Goal: Task Accomplishment & Management: Manage account settings

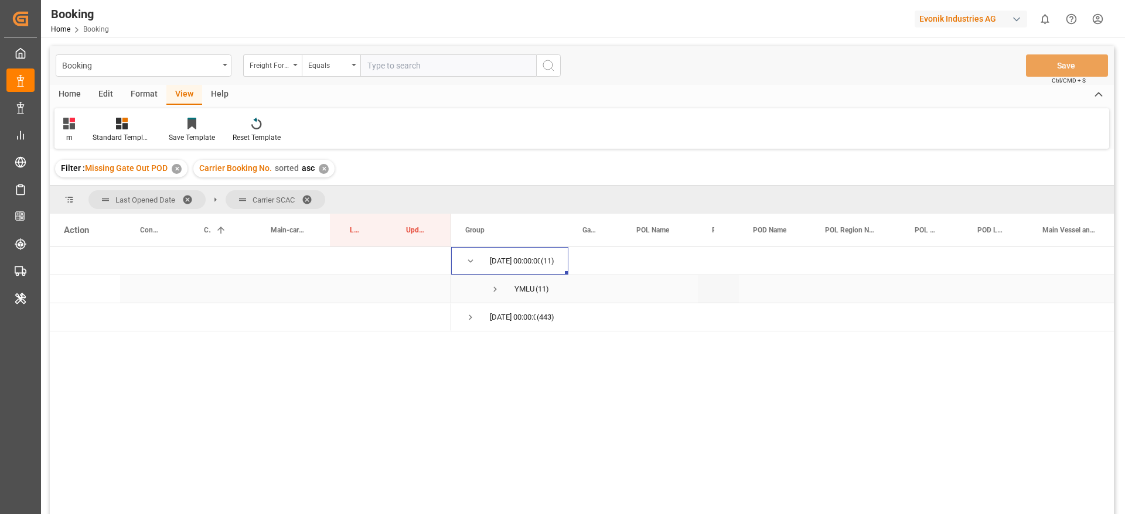
click at [496, 290] on span "Press SPACE to select this row." at bounding box center [495, 289] width 11 height 11
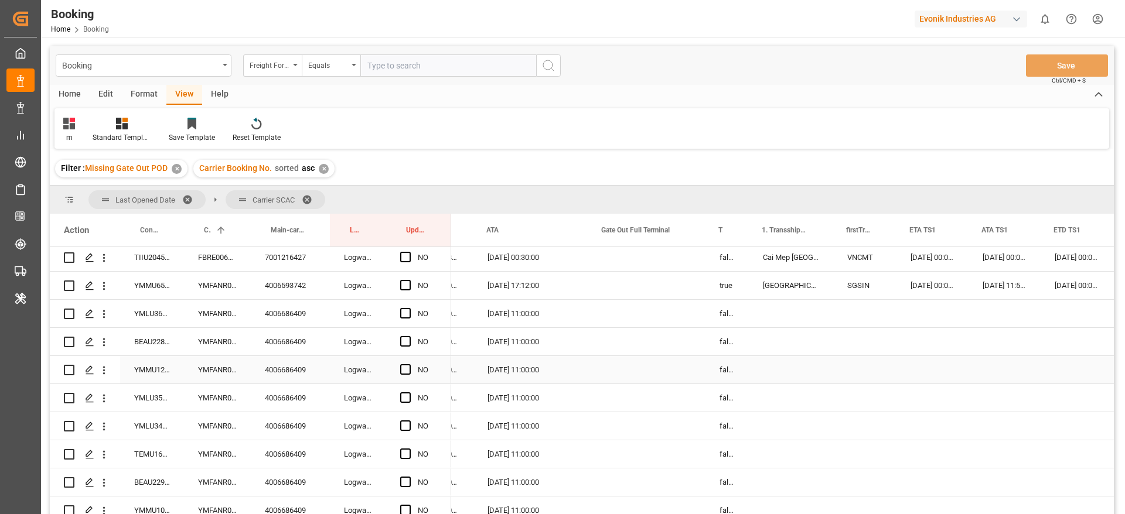
scroll to position [0, 925]
click at [162, 264] on div "TIIU2045610" at bounding box center [152, 258] width 64 height 28
click at [219, 260] on div "FBRE0063453" at bounding box center [217, 258] width 67 height 28
click at [293, 319] on div "4006686409" at bounding box center [290, 314] width 79 height 28
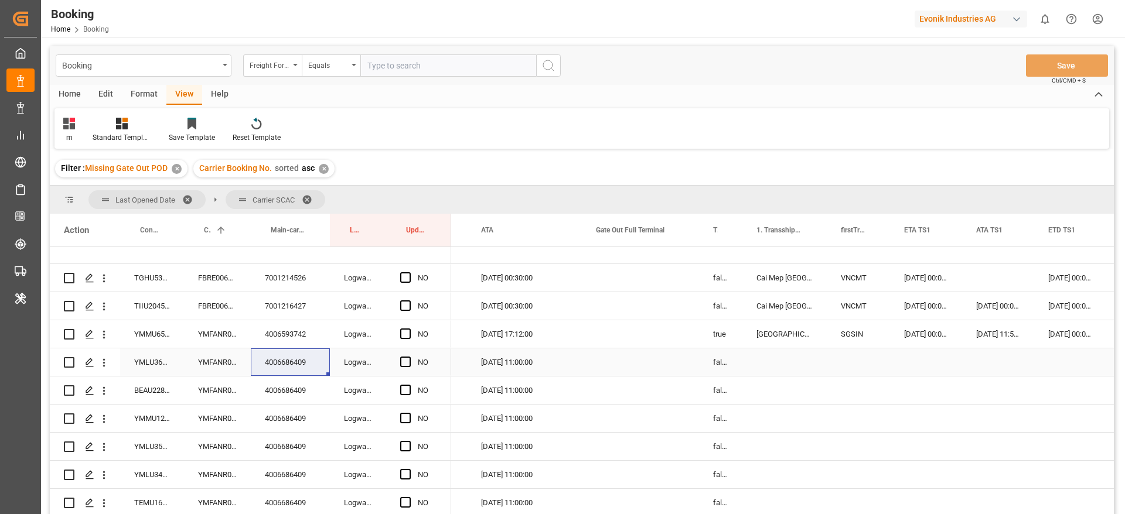
click at [147, 356] on div "YMLU3626096" at bounding box center [152, 362] width 64 height 28
click at [211, 366] on div "YMFANR0182896" at bounding box center [217, 362] width 67 height 28
click at [220, 276] on div "FBRE0063446" at bounding box center [217, 278] width 67 height 28
click at [218, 309] on div "FBRE0063453" at bounding box center [217, 306] width 67 height 28
click at [405, 306] on span "Press SPACE to select this row." at bounding box center [405, 305] width 11 height 11
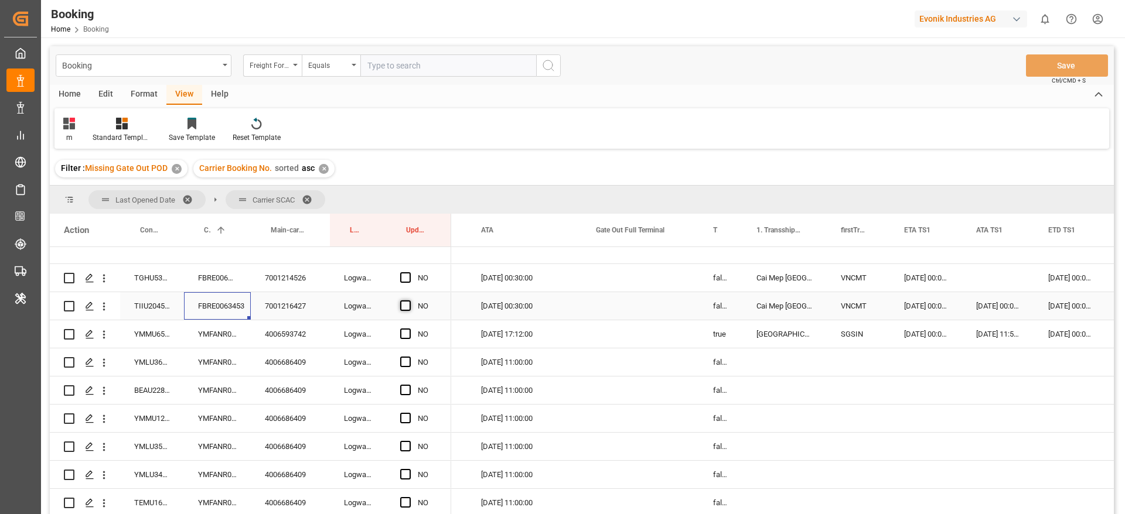
click at [409, 300] on input "Press SPACE to select this row." at bounding box center [409, 300] width 0 height 0
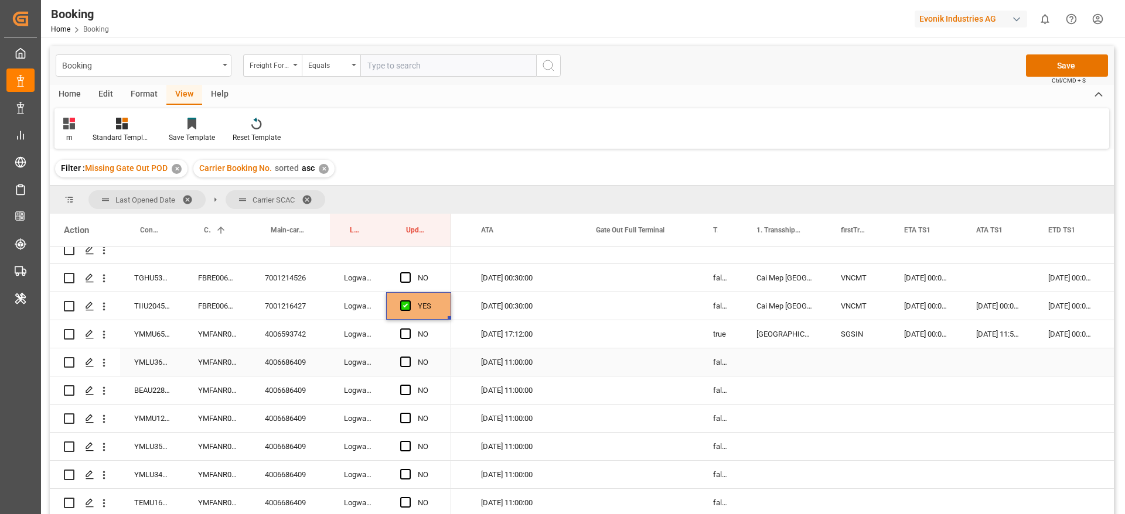
click at [206, 365] on div "YMFANR0182896" at bounding box center [217, 362] width 67 height 28
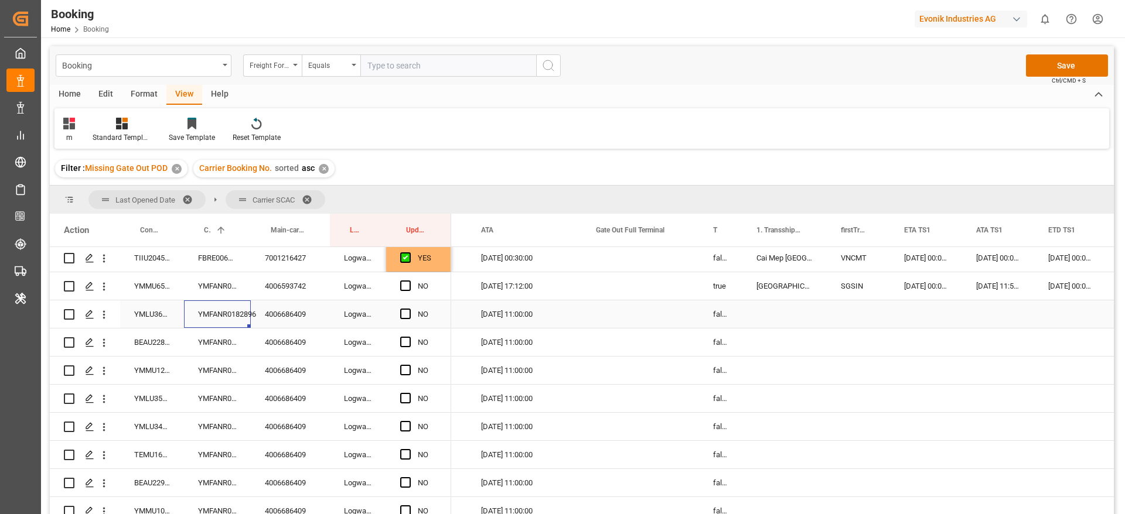
scroll to position [127, 0]
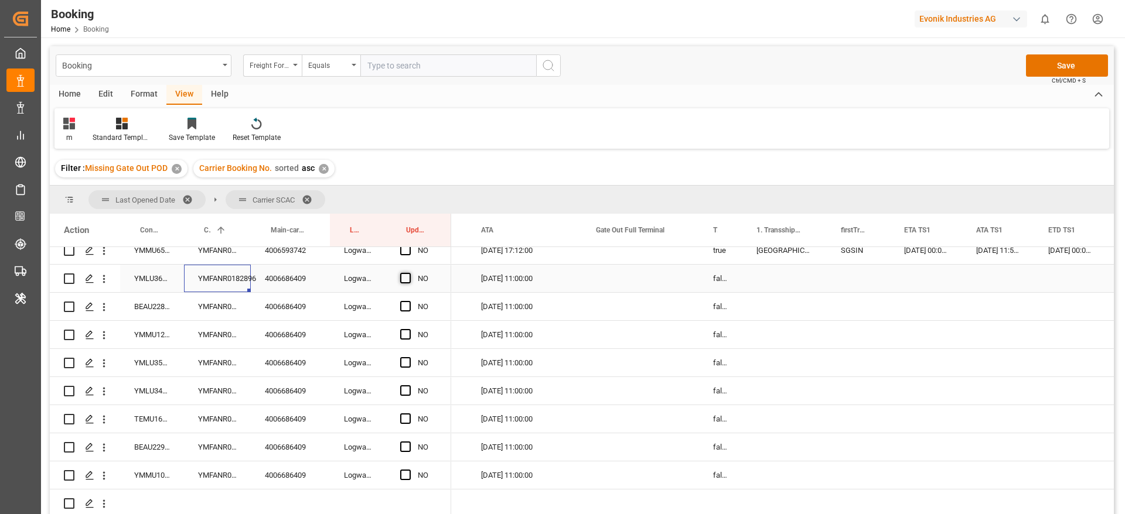
click at [406, 273] on span "Press SPACE to select this row." at bounding box center [405, 278] width 11 height 11
click at [409, 273] on input "Press SPACE to select this row." at bounding box center [409, 273] width 0 height 0
drag, startPoint x: 448, startPoint y: 286, endPoint x: 431, endPoint y: 478, distance: 192.3
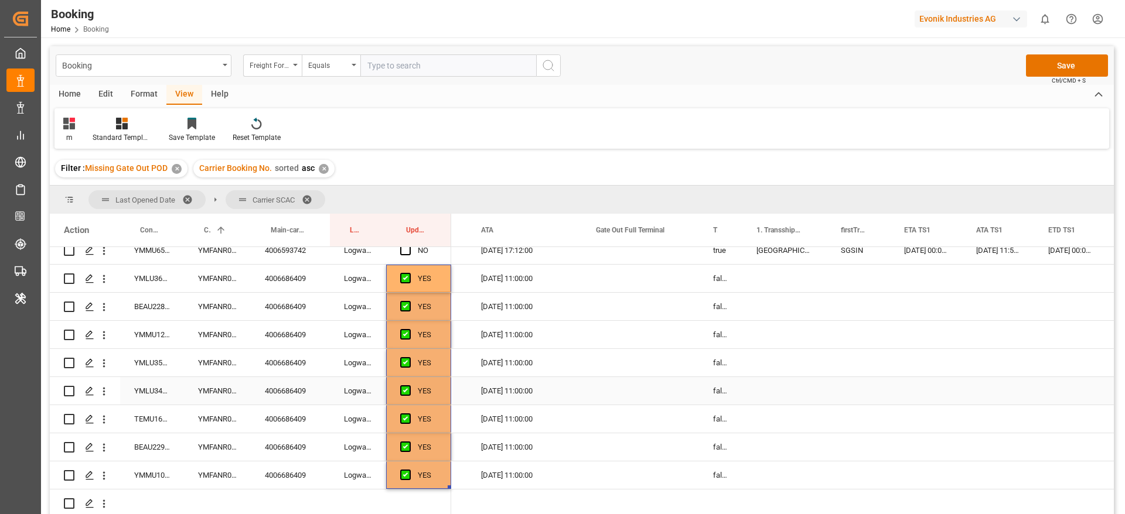
scroll to position [39, 0]
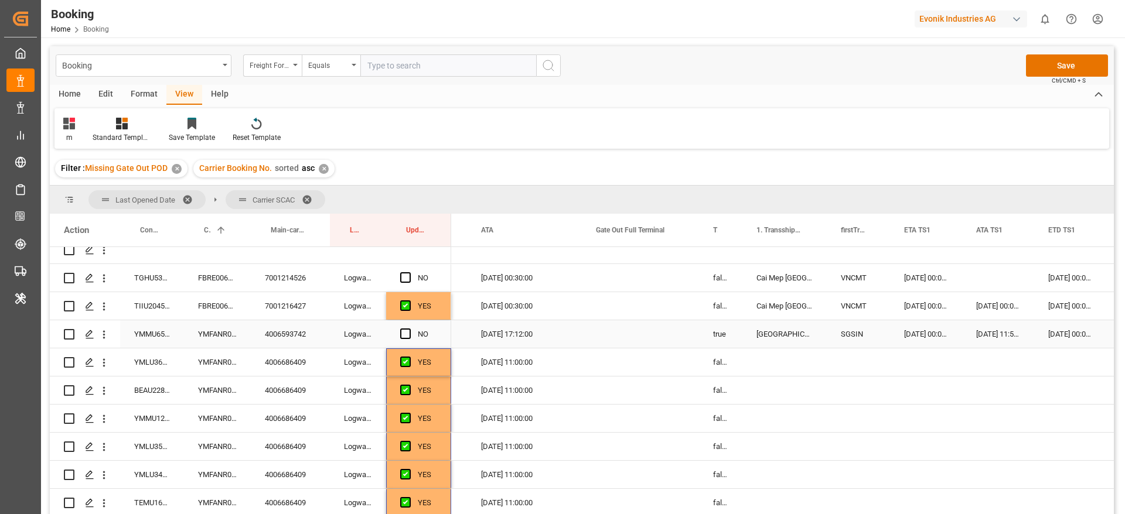
click at [222, 337] on div "YMFANR0181584" at bounding box center [217, 334] width 67 height 28
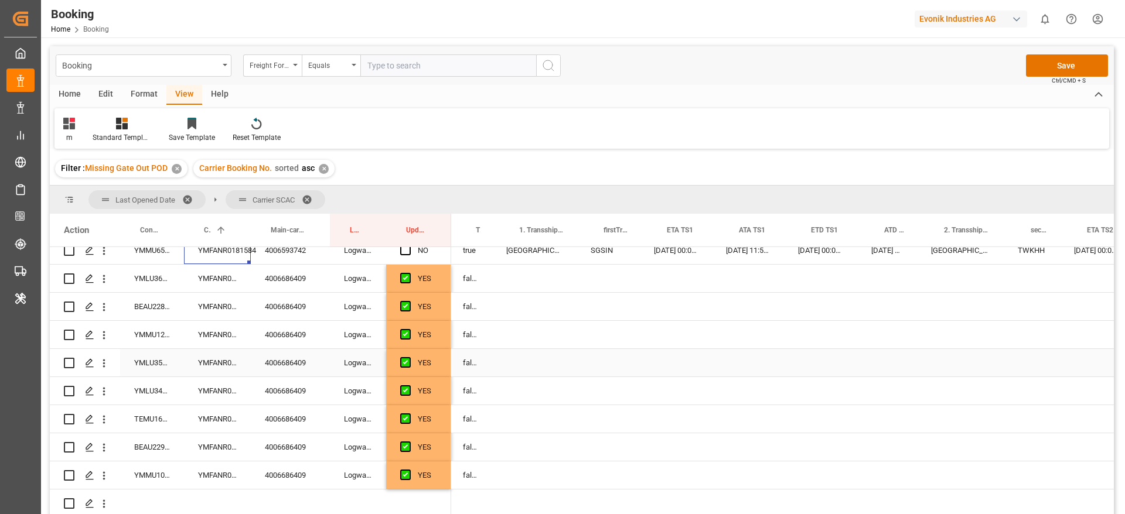
scroll to position [0, 1675]
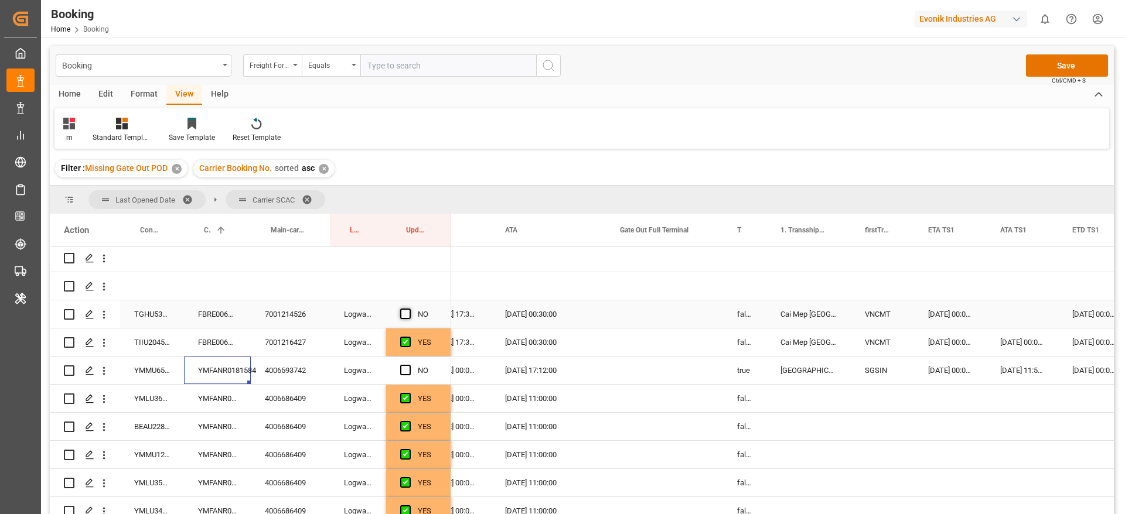
click at [402, 315] on span "Press SPACE to select this row." at bounding box center [405, 314] width 11 height 11
click at [409, 309] on input "Press SPACE to select this row." at bounding box center [409, 309] width 0 height 0
click at [405, 370] on span "Press SPACE to select this row." at bounding box center [405, 370] width 11 height 11
click at [409, 365] on input "Press SPACE to select this row." at bounding box center [409, 365] width 0 height 0
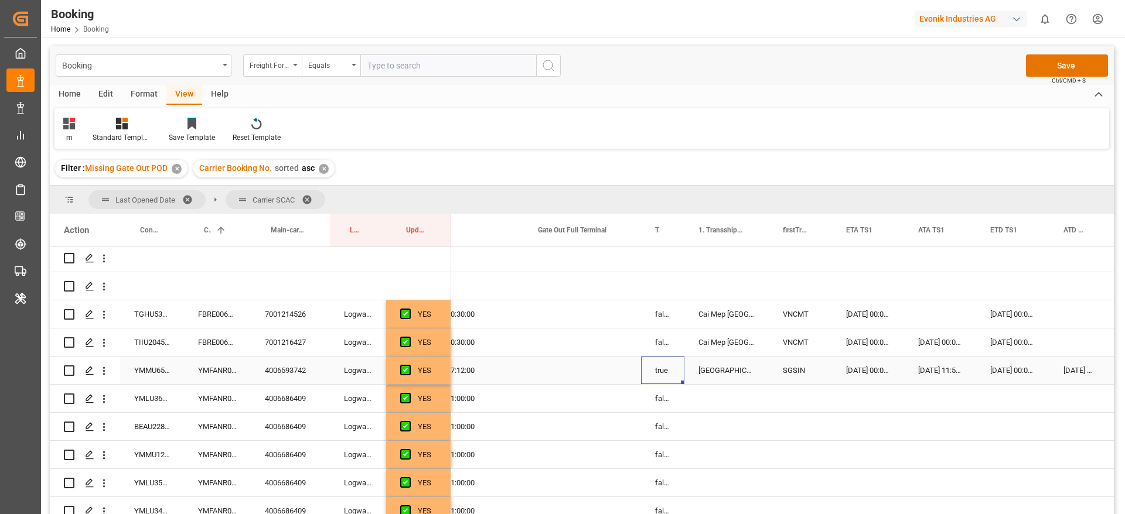
click at [659, 374] on div "true" at bounding box center [662, 371] width 43 height 28
click at [657, 315] on div "false" at bounding box center [662, 314] width 43 height 28
click at [660, 336] on div "false" at bounding box center [662, 343] width 43 height 28
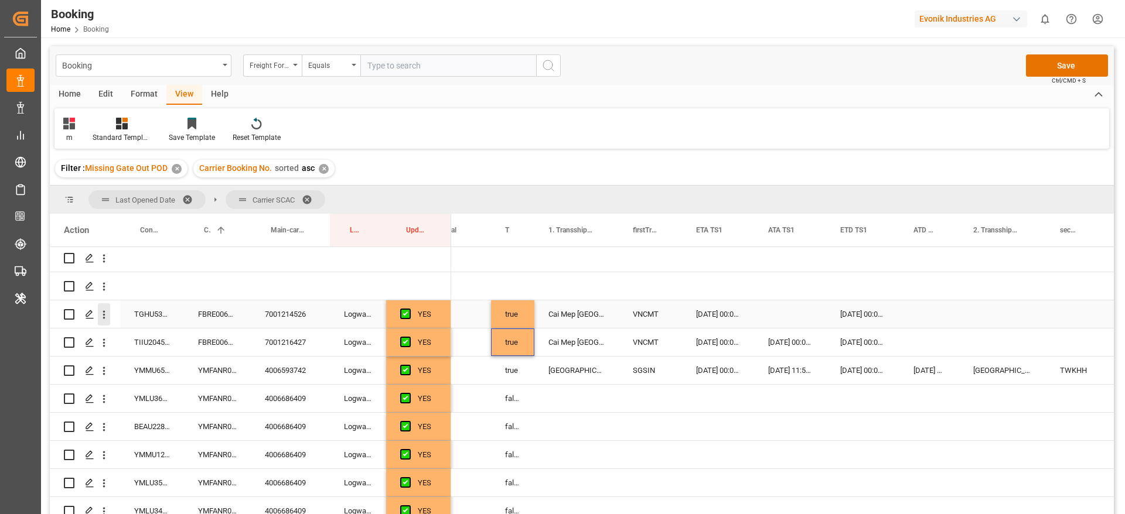
click at [103, 320] on icon "open menu" at bounding box center [104, 315] width 12 height 12
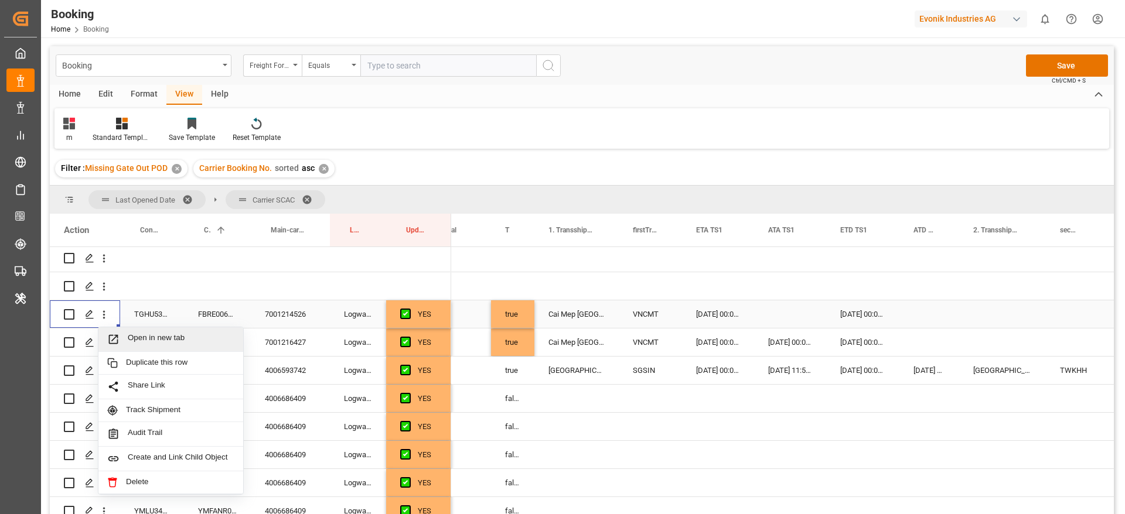
click at [165, 336] on span "Open in new tab" at bounding box center [181, 339] width 107 height 12
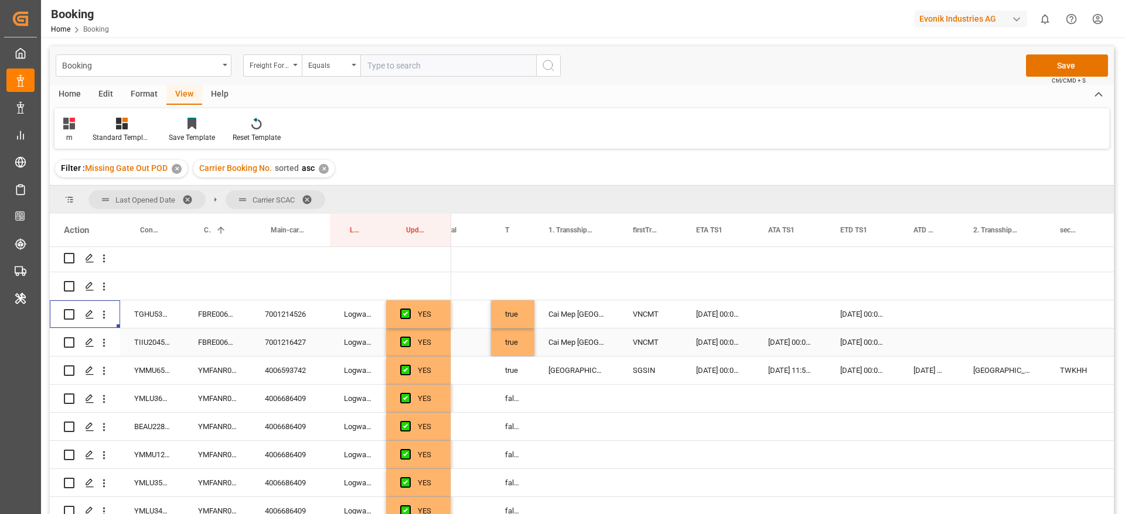
click at [205, 343] on div "FBRE0063453" at bounding box center [217, 343] width 67 height 28
click at [212, 360] on div "YMFANR0181584" at bounding box center [217, 371] width 67 height 28
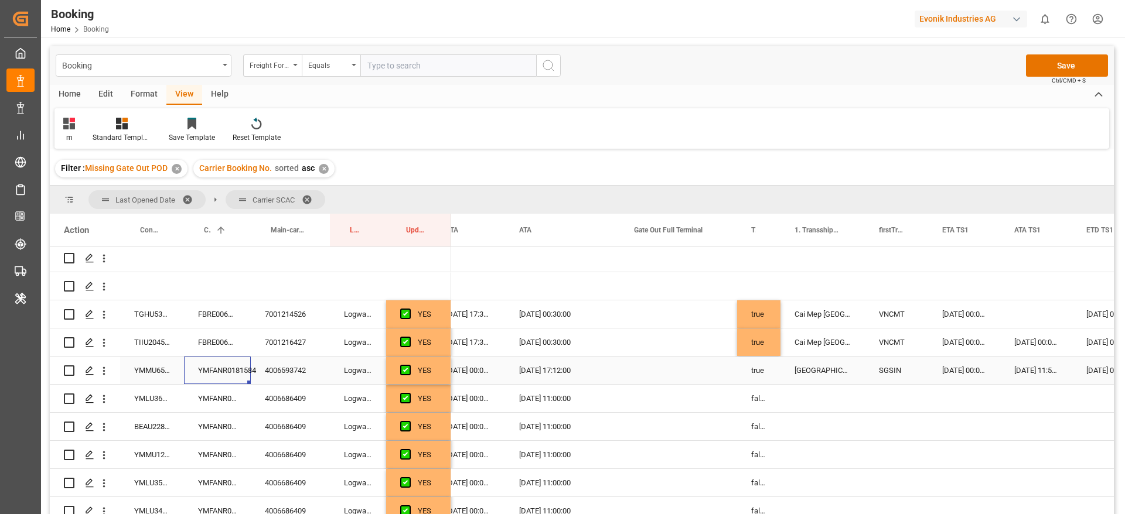
click at [664, 373] on div "Press SPACE to select this row." at bounding box center [678, 371] width 117 height 28
click at [210, 371] on div "YMFANR0181584" at bounding box center [217, 371] width 67 height 28
click at [150, 369] on div "YMMU6566728" at bounding box center [152, 371] width 64 height 28
click at [671, 371] on div "Press SPACE to select this row." at bounding box center [678, 371] width 117 height 28
click at [671, 368] on div "Press SPACE to select this row." at bounding box center [678, 371] width 117 height 28
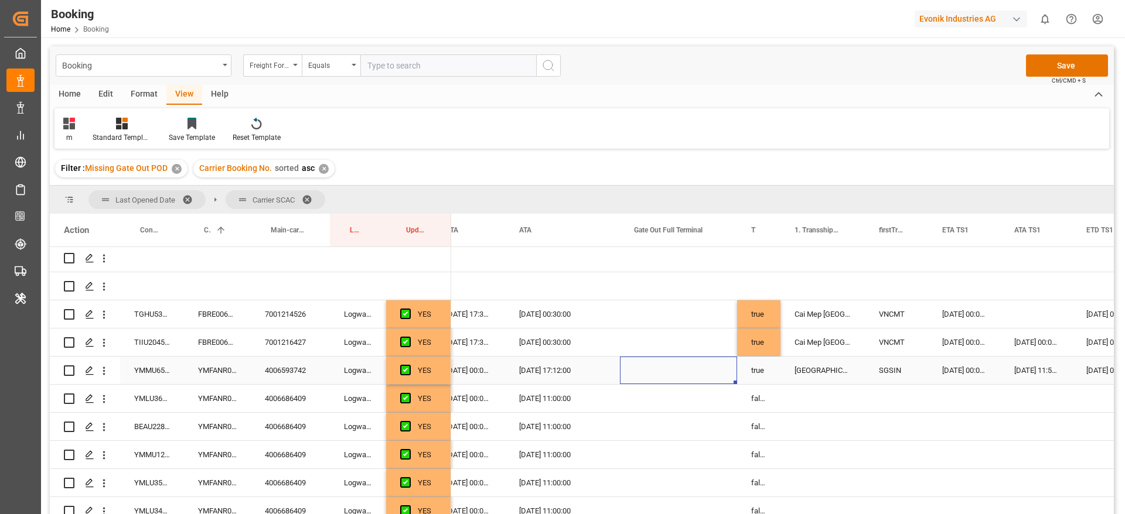
click at [671, 368] on div "Press SPACE to select this row." at bounding box center [678, 371] width 117 height 28
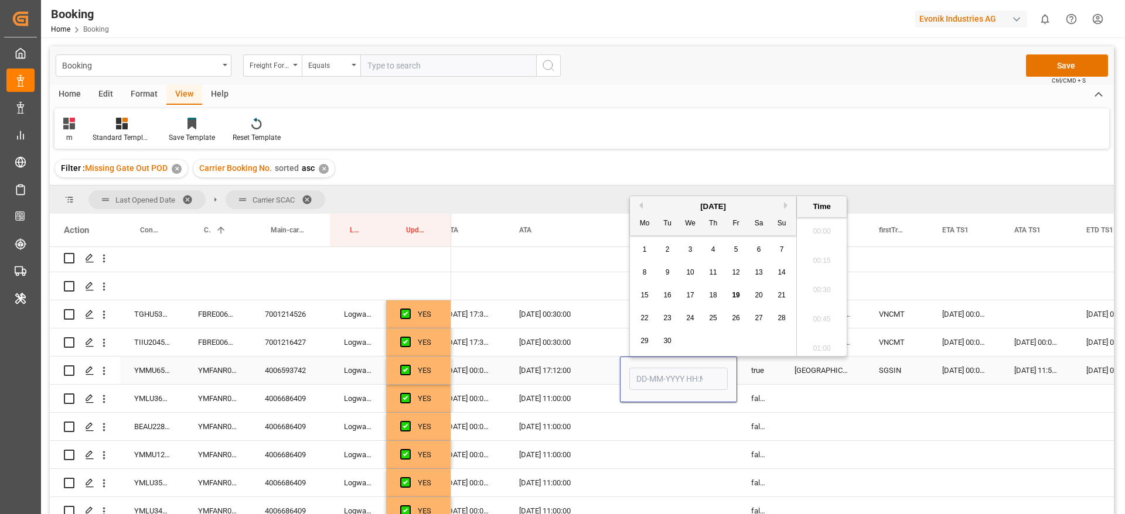
scroll to position [1966, 0]
click at [733, 300] on div "19" at bounding box center [736, 296] width 15 height 14
type input "19-09-2025 00:00"
click at [213, 343] on div "FBRE0063453" at bounding box center [217, 343] width 67 height 28
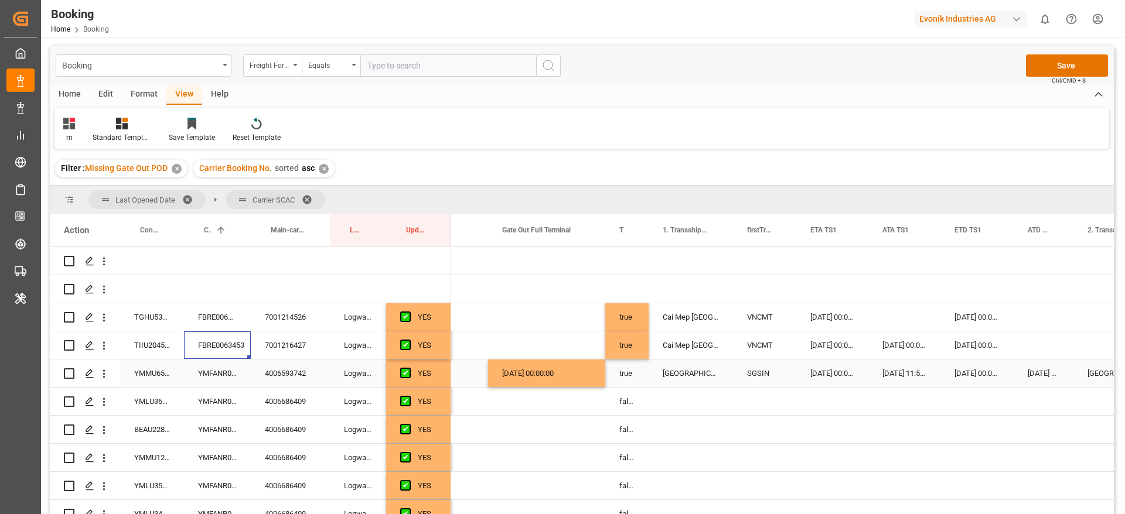
scroll to position [0, 1026]
click at [205, 319] on div "FBRE0063446" at bounding box center [217, 317] width 67 height 28
click at [222, 350] on div "FBRE0063453" at bounding box center [217, 346] width 67 height 28
click at [228, 316] on div "FBRE0063446" at bounding box center [217, 317] width 67 height 28
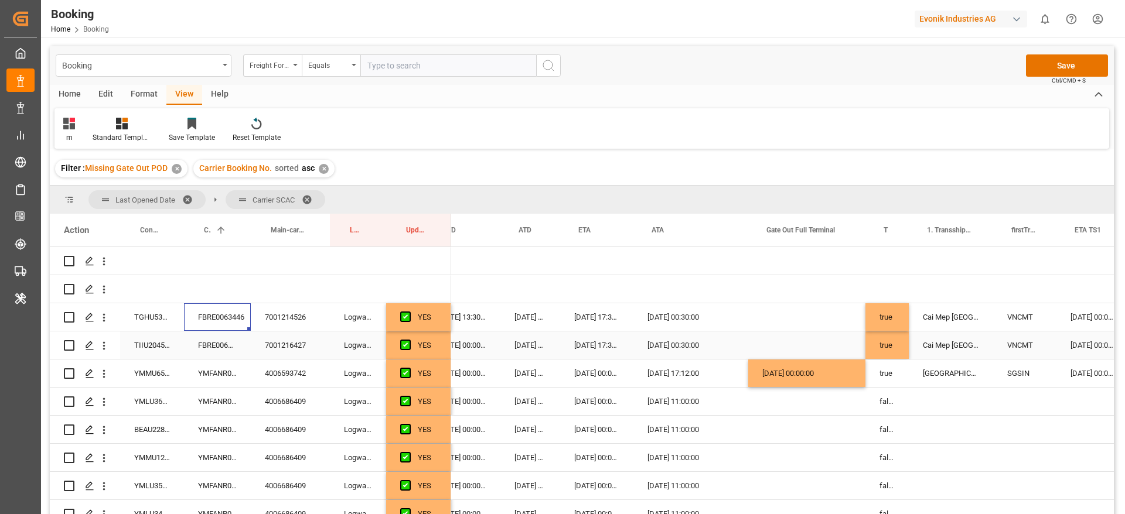
scroll to position [0, 836]
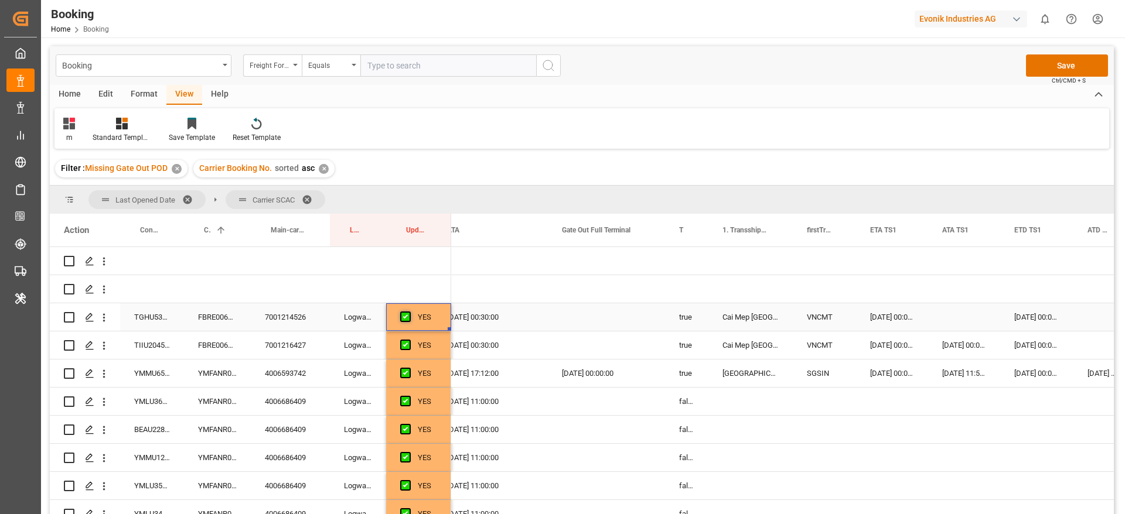
click at [406, 312] on span "Press SPACE to select this row." at bounding box center [405, 317] width 11 height 11
click at [409, 312] on input "Press SPACE to select this row." at bounding box center [409, 312] width 0 height 0
click at [105, 316] on icon "open menu" at bounding box center [104, 318] width 12 height 12
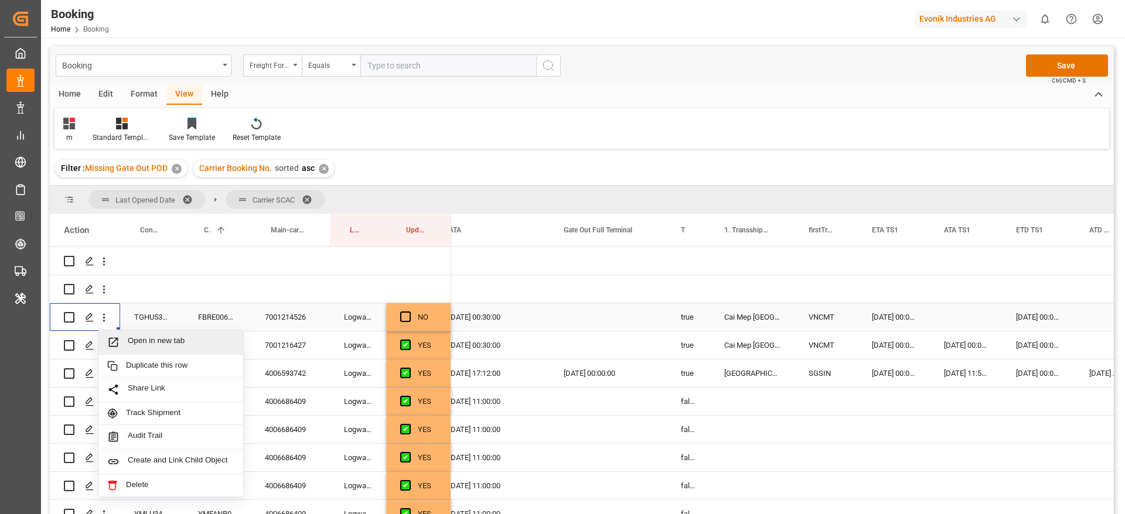
click at [173, 336] on span "Open in new tab" at bounding box center [181, 342] width 107 height 12
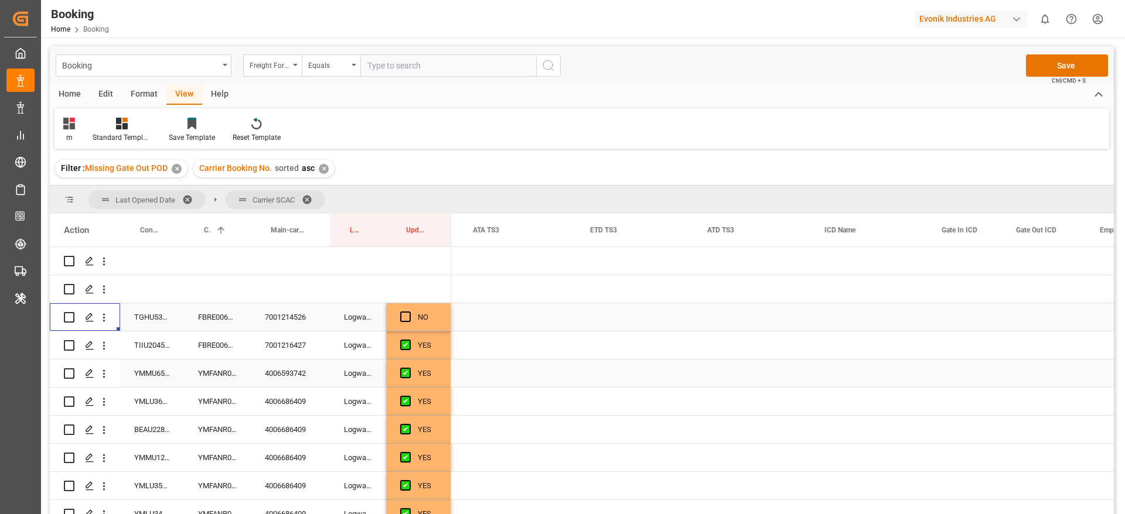
scroll to position [0, 2384]
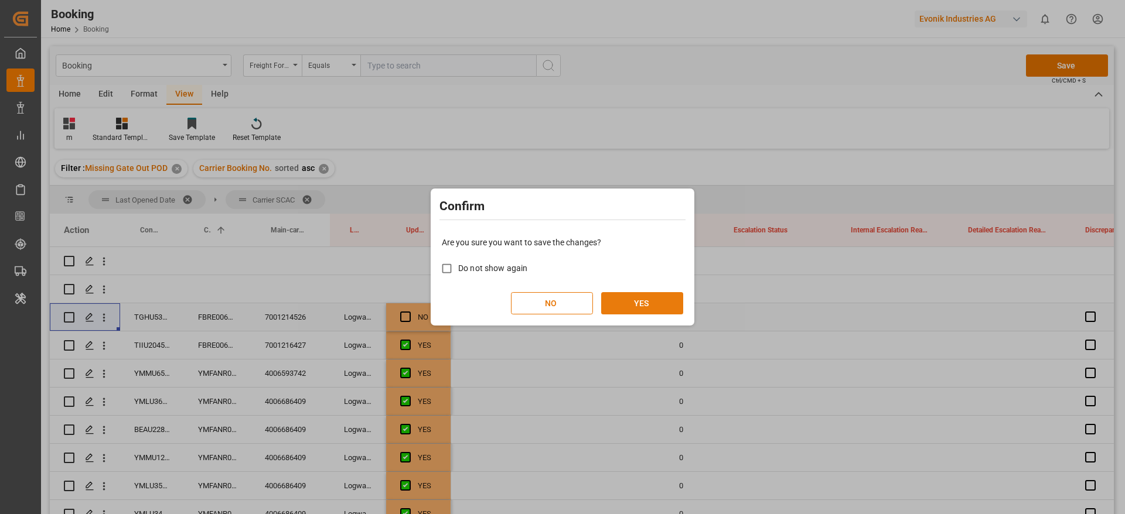
click at [660, 295] on button "YES" at bounding box center [642, 303] width 82 height 22
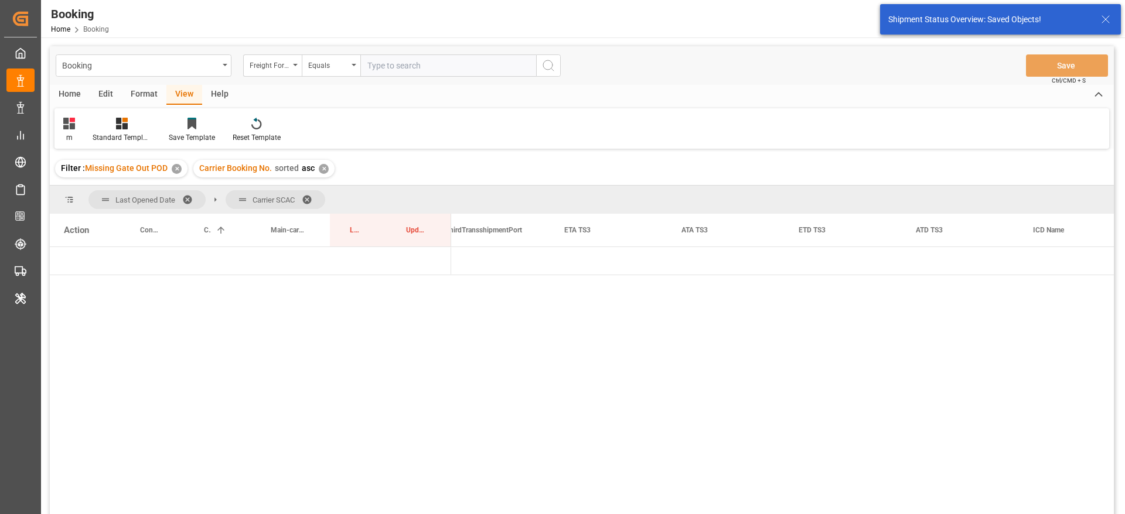
scroll to position [0, 1896]
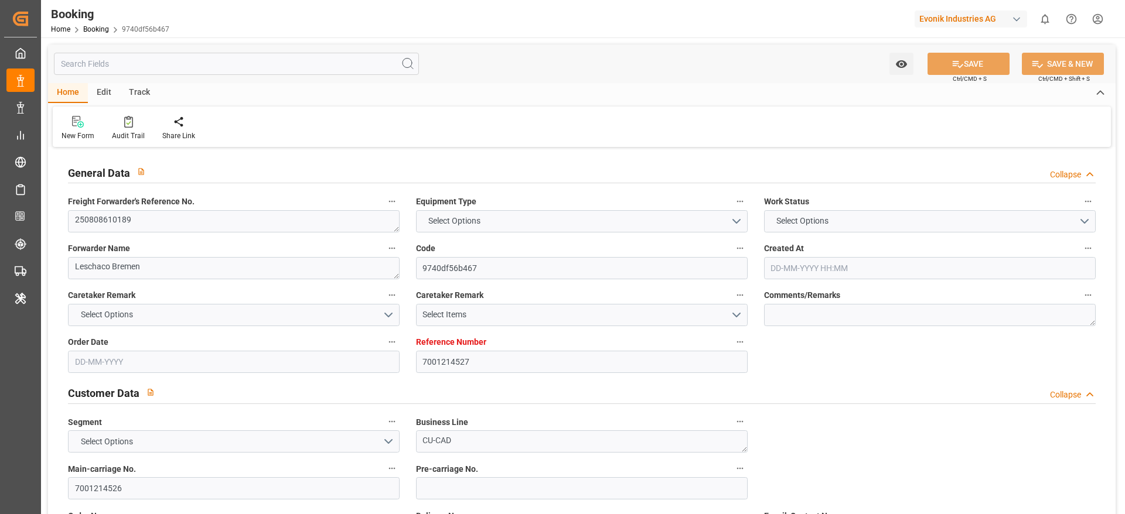
type textarea "250808610189"
type textarea "Leschaco Bremen"
type input "9740df56b467"
type input "7001214527"
type textarea "CU-CAD"
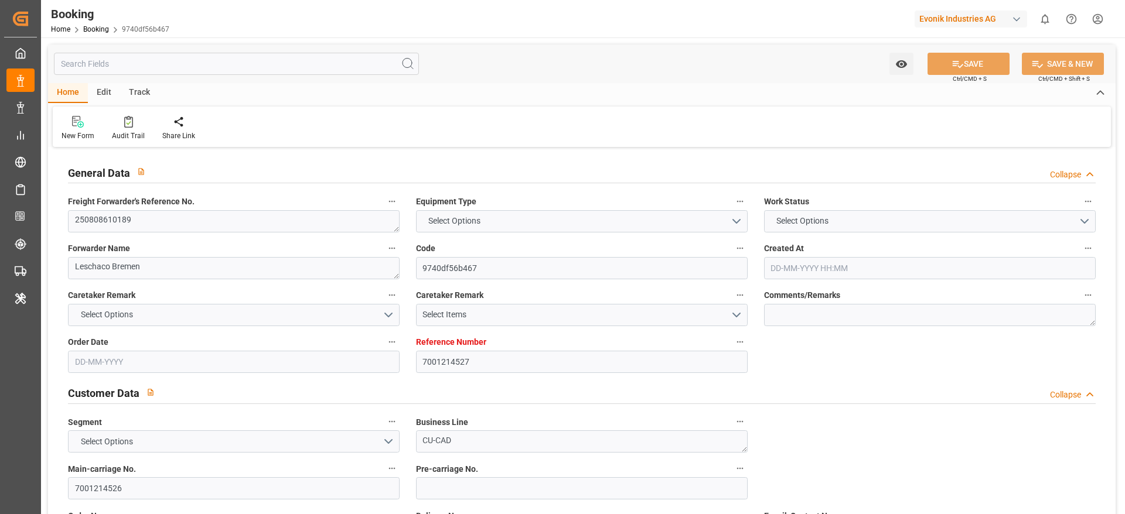
type input "7001214526"
type textarea "[EMAIL_ADDRESS][DOMAIN_NAME]"
type textarea "CIF"
type textarea "CAT [PERSON_NAME] [PERSON_NAME]"
type textarea "[GEOGRAPHIC_DATA]"
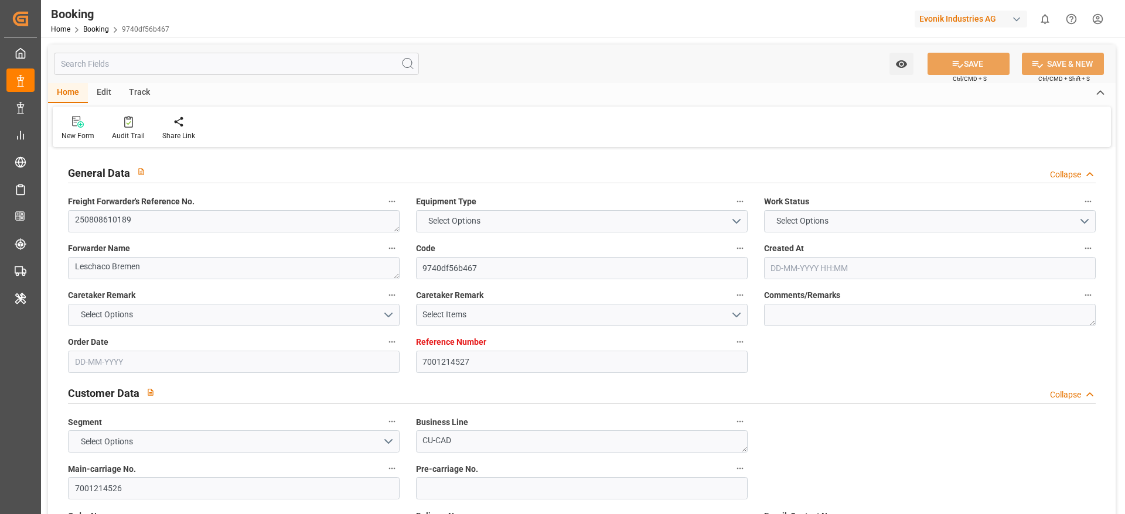
type textarea "TGHU5316663"
type input "ONE [PERSON_NAME]"
type input "YMLU"
type textarea "FBRE0063446"
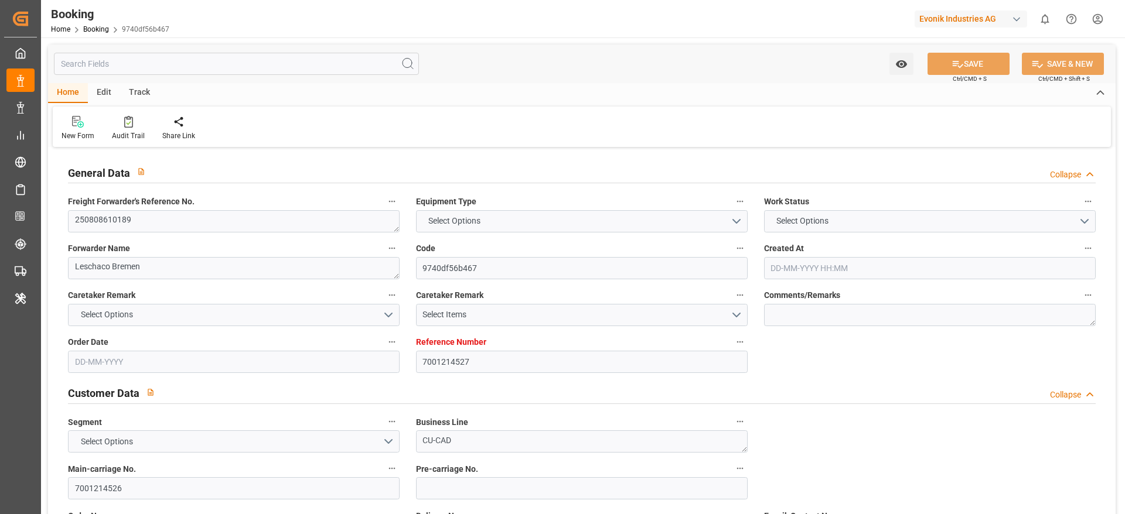
type input "[GEOGRAPHIC_DATA]"
type input "Cát Lái"
type input "Cai Mep [GEOGRAPHIC_DATA]"
type textarea "vesselName etd [PERSON_NAME]"
type textarea "INPUT_Evonik_Seeburger_IFTMIN_1003004241_20250730103727272.edi"
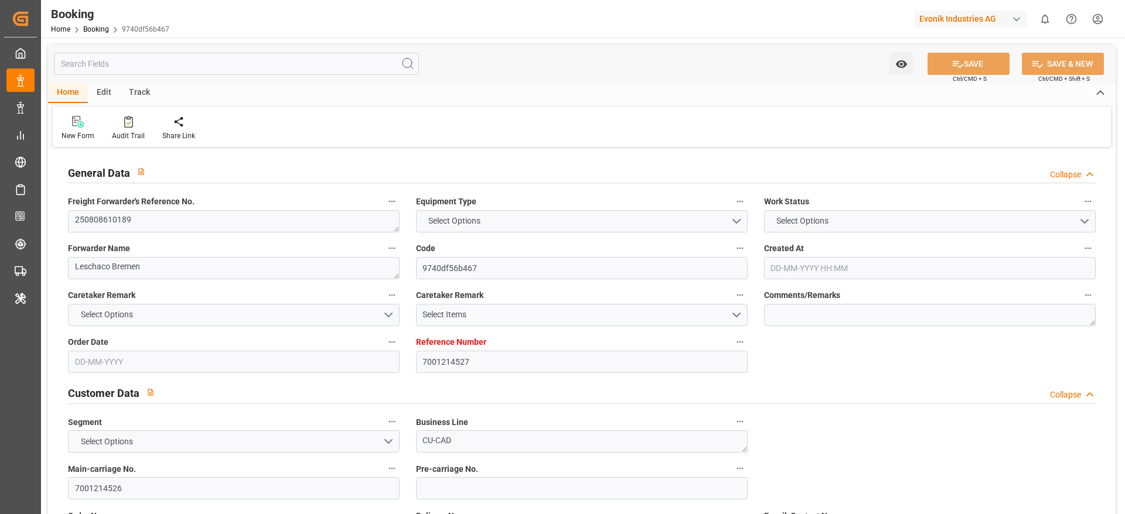
type textarea "NWC/UK [GEOGRAPHIC_DATA] Continent / [GEOGRAPHIC_DATA]-CAD"
type textarea "INPUT_Evonik_Seeburger_IFTMIN_1002927572_20250707074251404.edi,INPUT_Evonik_See…"
type textarea "1003004241"
type textarea "Logward System"
type textarea "businessDivision-businessLine-"
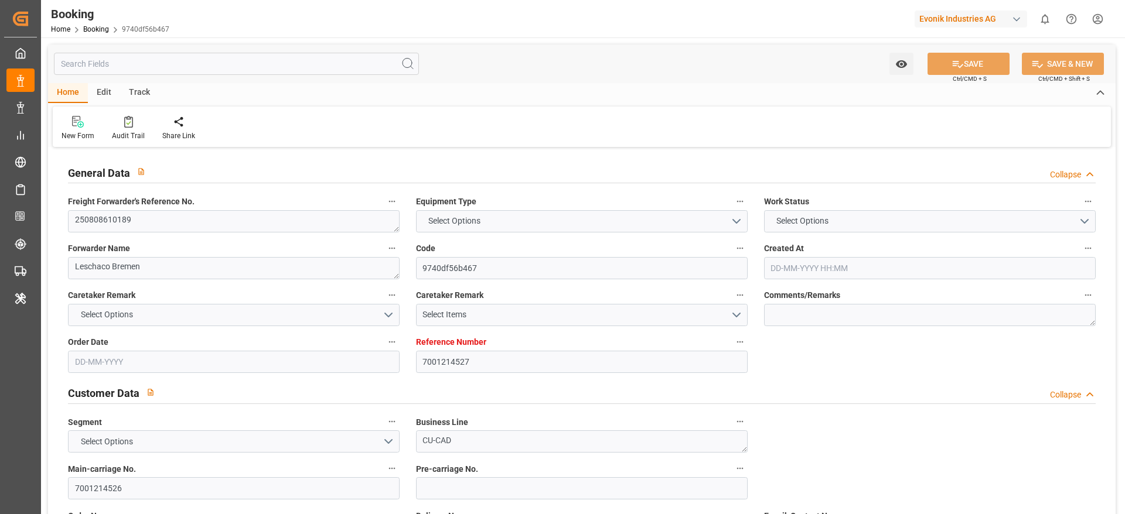
type textarea "IFTSTA"
type textarea "a011t00000LcJC5AAN"
type textarea "Yes"
type input "[GEOGRAPHIC_DATA]"
type input "CAI MEP INTERNATIONAL TERMINAL"
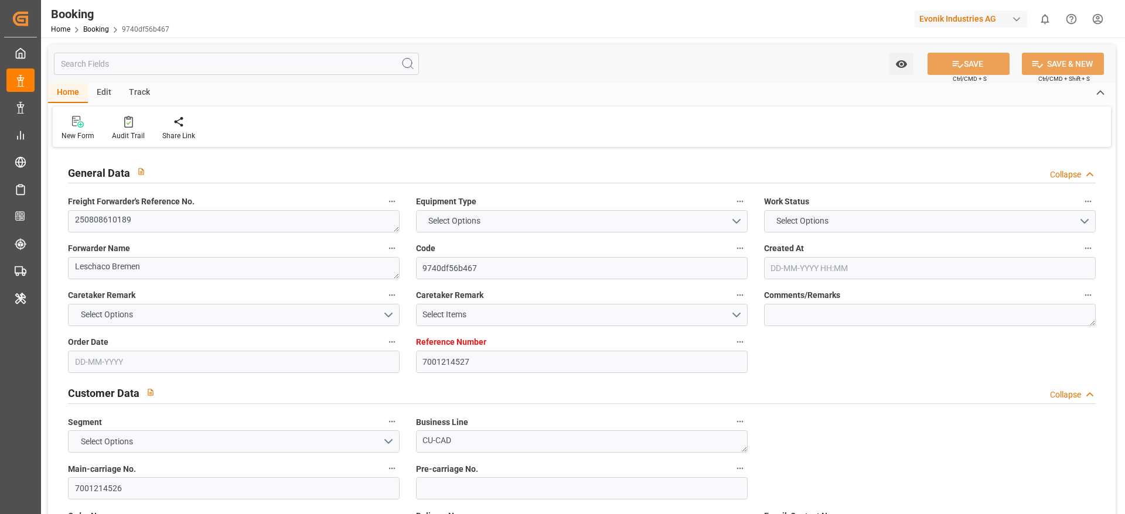
type input "KOLN"
type input "DE"
type input "TRUCK"
type input "016E"
type input "VESSEL"
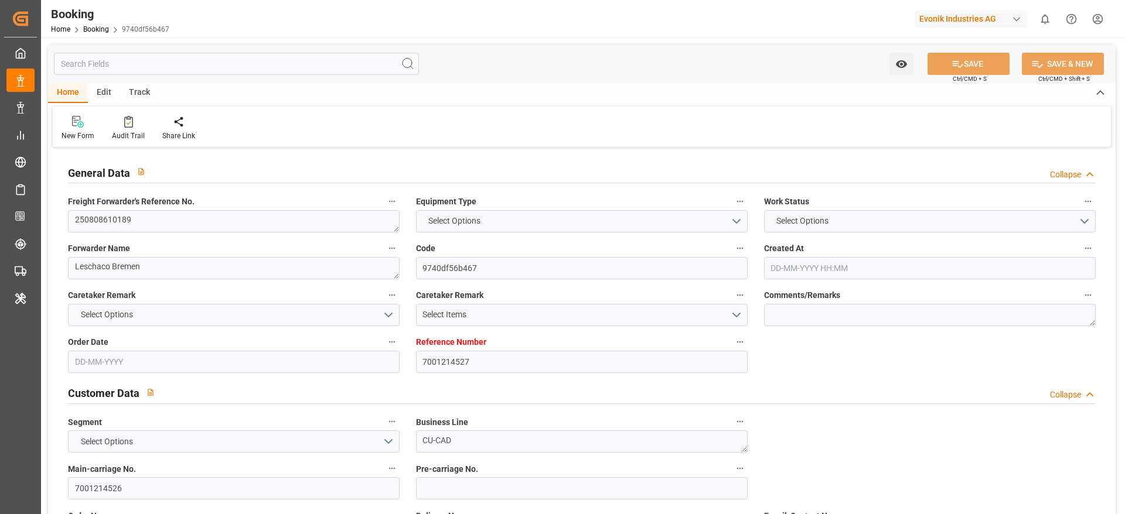
type input "ONE [PERSON_NAME]"
type input "TRUCK"
type input "VN"
type input "CAT LAI"
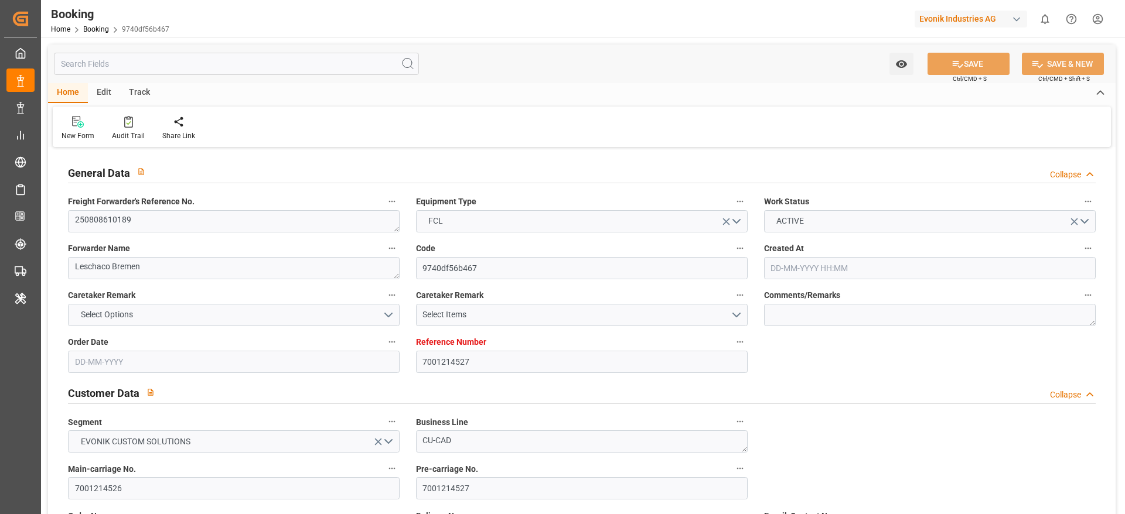
type input "7001214527"
type input "9937347"
type input "[PERSON_NAME]"
type input "[PERSON_NAME] Marine Transport Corp."
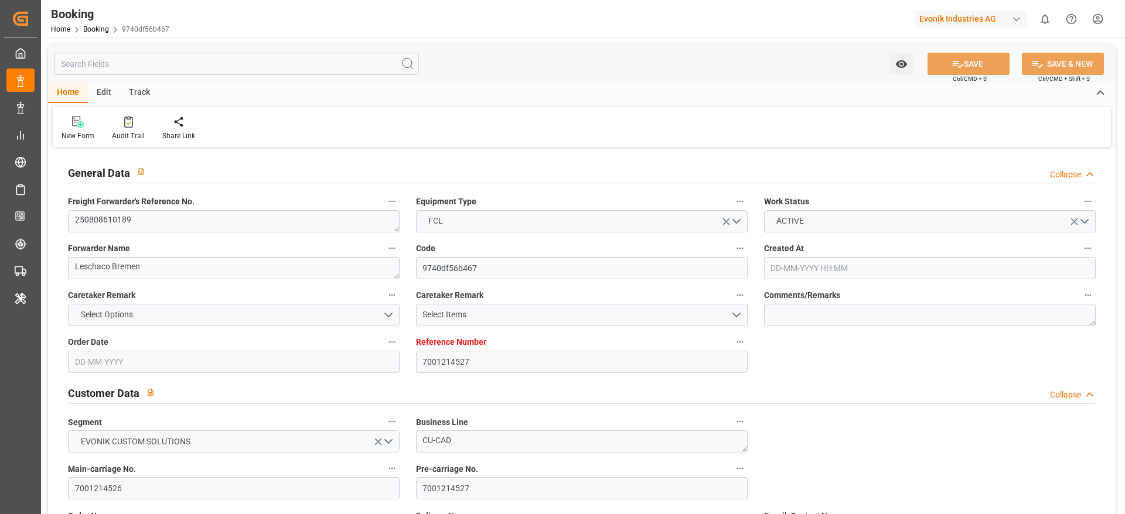
type input "BEANR"
type input "VNCLI"
type input "40"
type input "VNCMT"
type input "0"
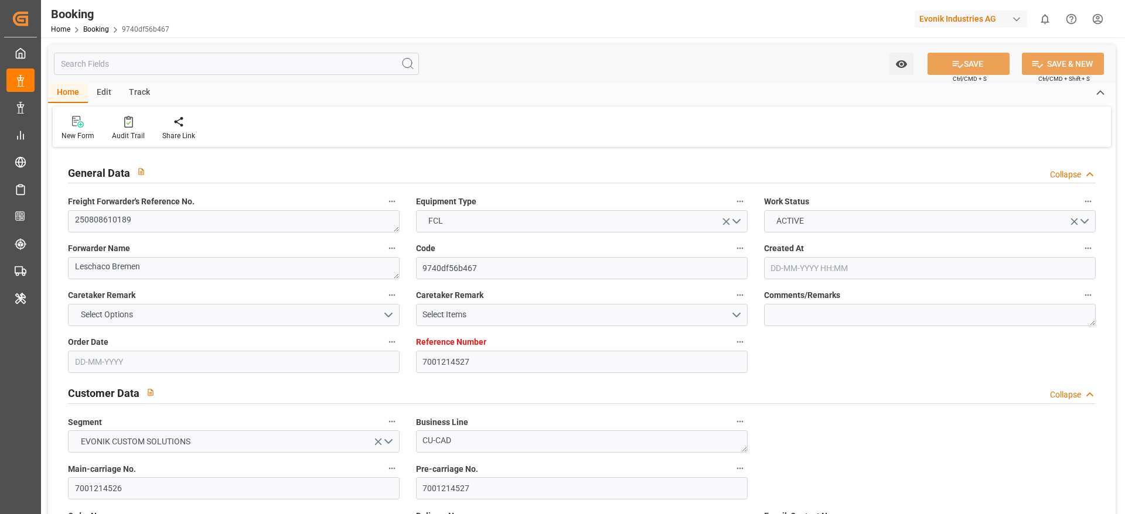
type input "BEANR"
type input "VNCMT"
type input "9937347"
type input "[DATE] 05:43"
type input "[DATE]"
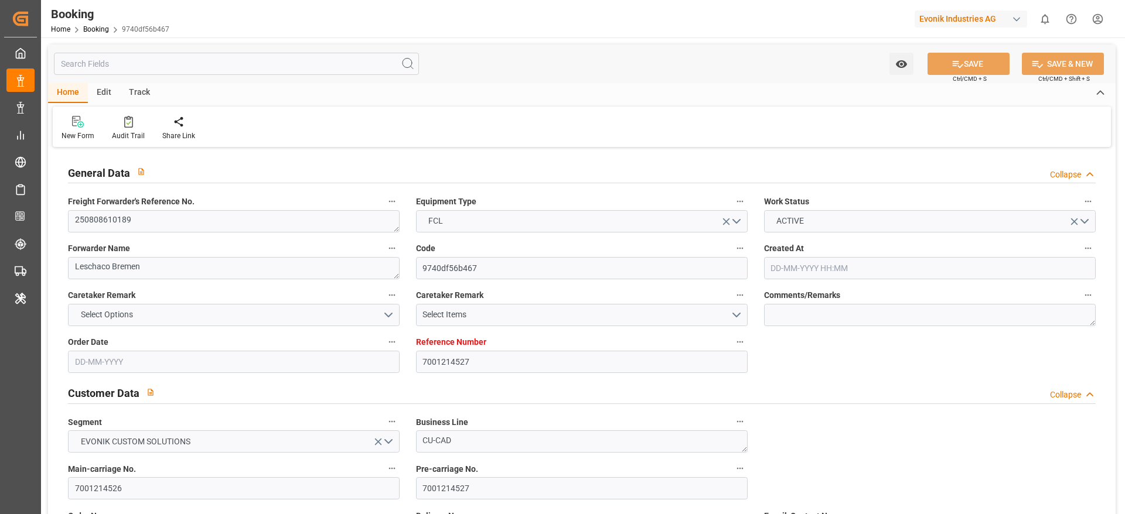
type input "[DATE]"
type input "[DATE] 13:30"
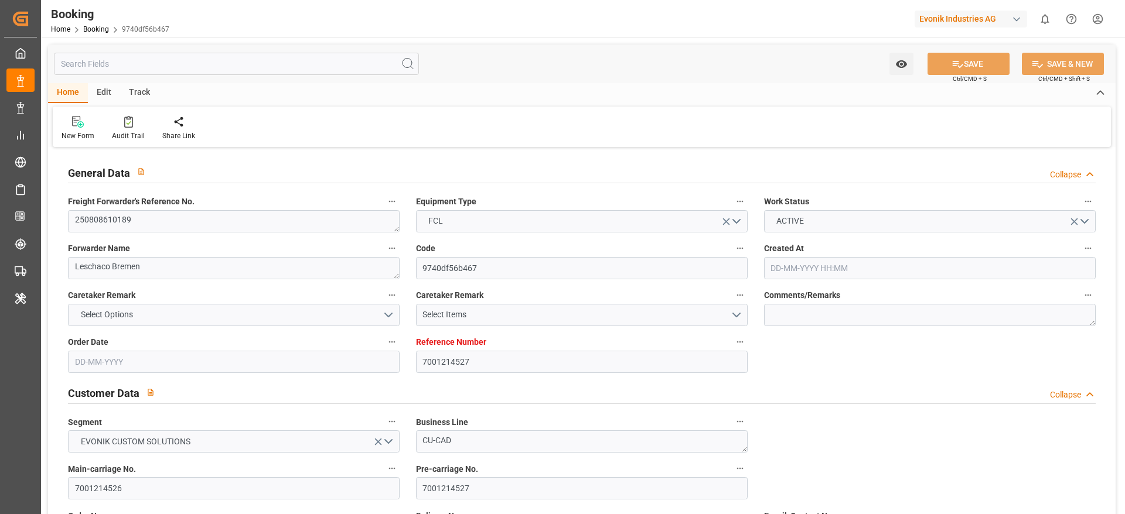
type input "[DATE] 00:00"
type input "[DATE] 05:53"
type input "[DATE] 10:47"
type input "[DATE] 17:30"
type input "[DATE] 00:00"
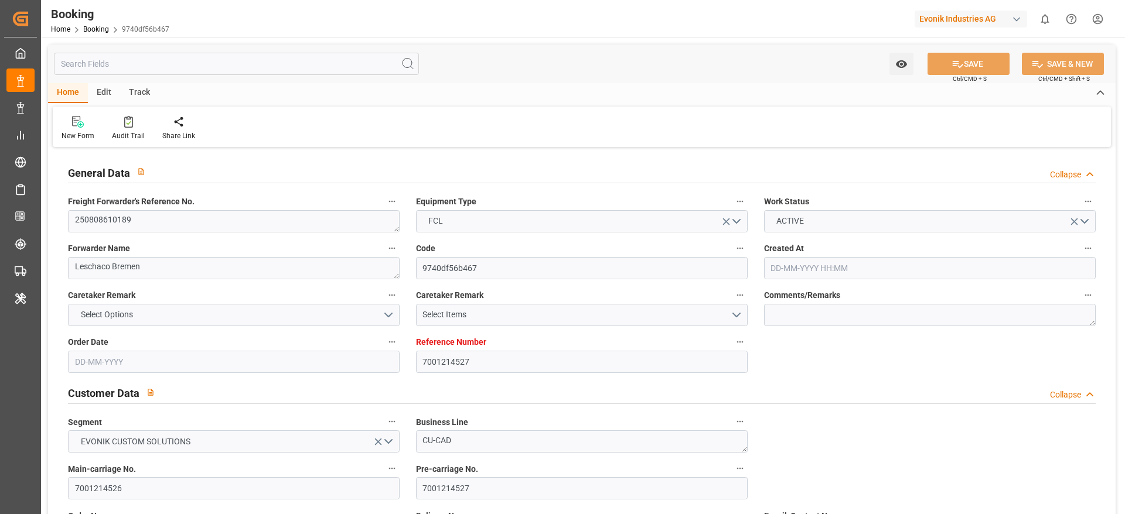
type input "[DATE] 00:30"
type input "[DATE] 00:00"
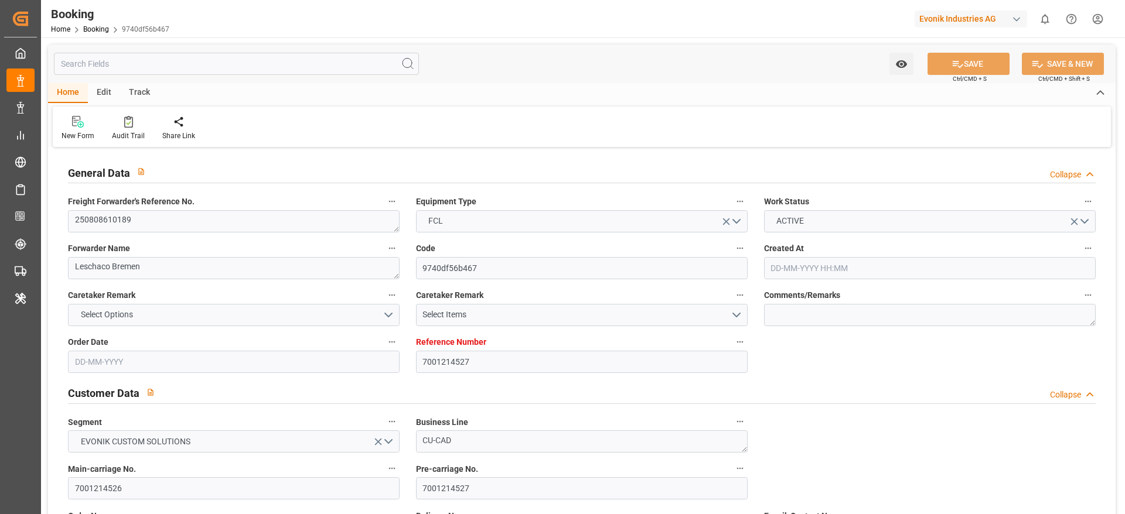
type input "[DATE]"
type input "[DATE] 11:29"
type input "[DATE]"
type input "[DATE] 15:06"
type input "[DATE] 19:32"
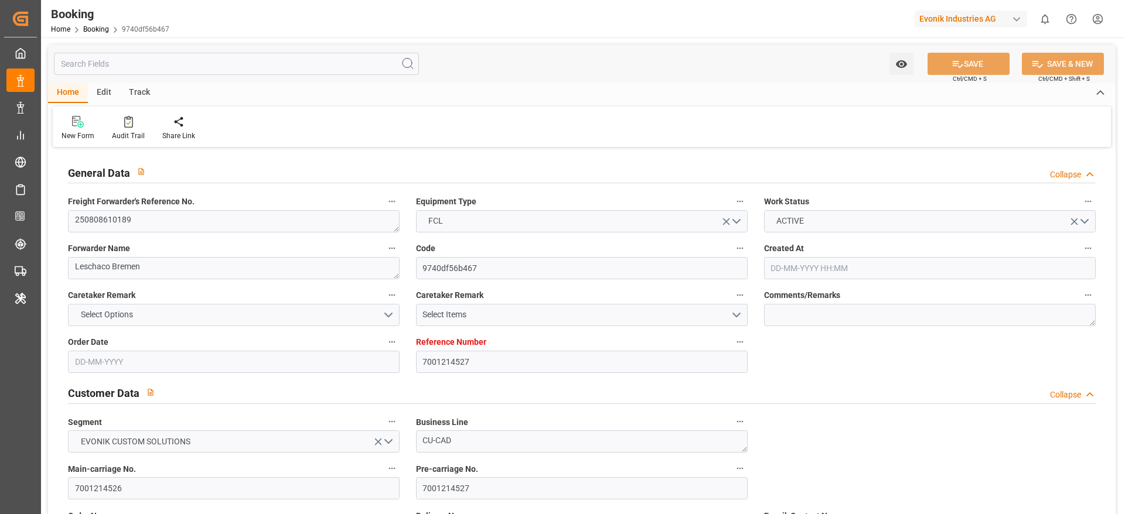
type input "[DATE] 13:30"
type input "[DATE] 06:09"
type input "[DATE] 17:30"
type input "[DATE] 16:29"
type input "[DATE] 23:28"
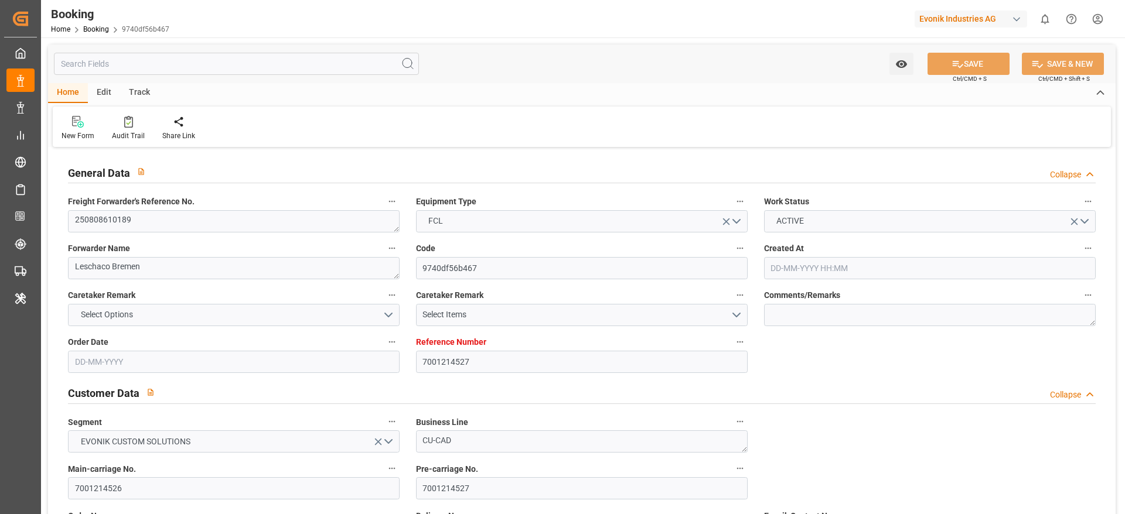
type input "[DATE] 02:43"
type input "[DATE] 10:30"
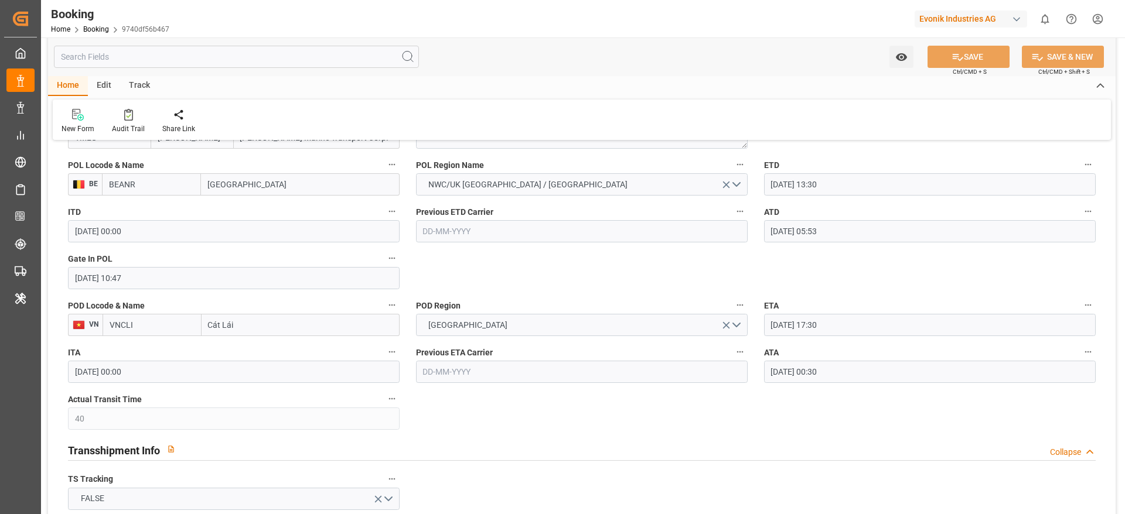
scroll to position [944, 0]
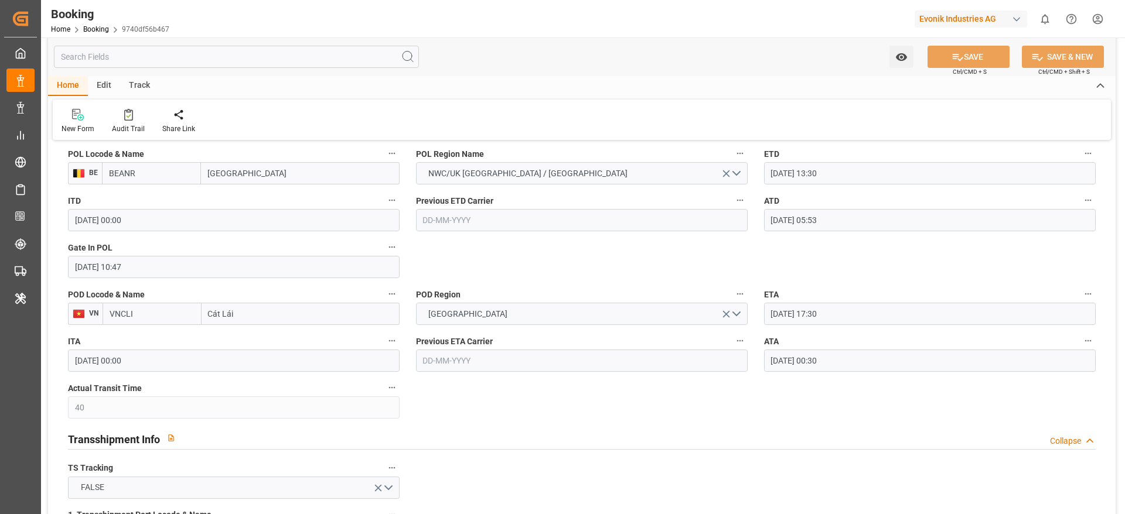
click at [934, 369] on input "[DATE] 00:30" at bounding box center [930, 361] width 332 height 22
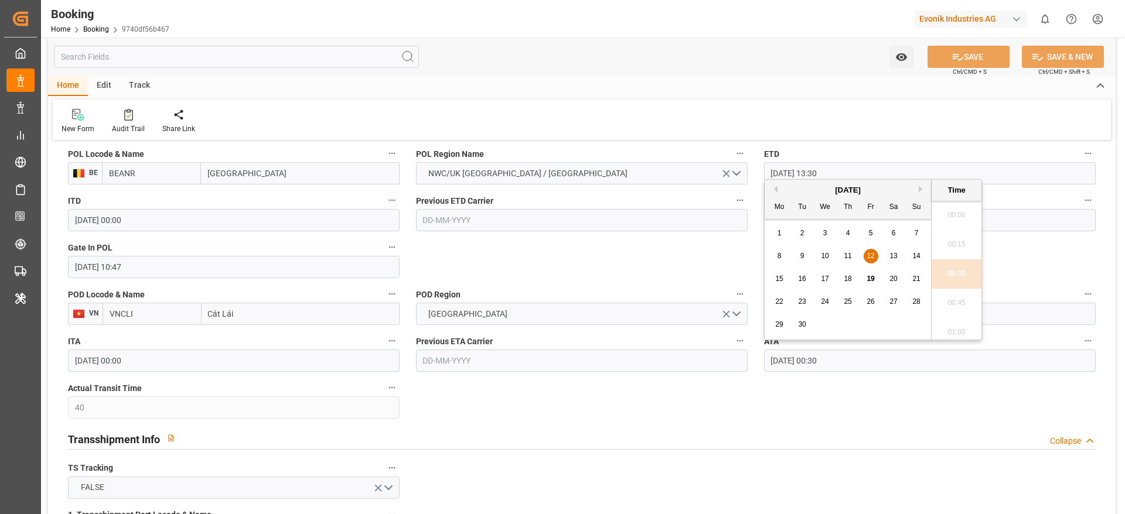
scroll to position [4, 0]
click at [934, 369] on input "[DATE] 00:30" at bounding box center [930, 361] width 332 height 22
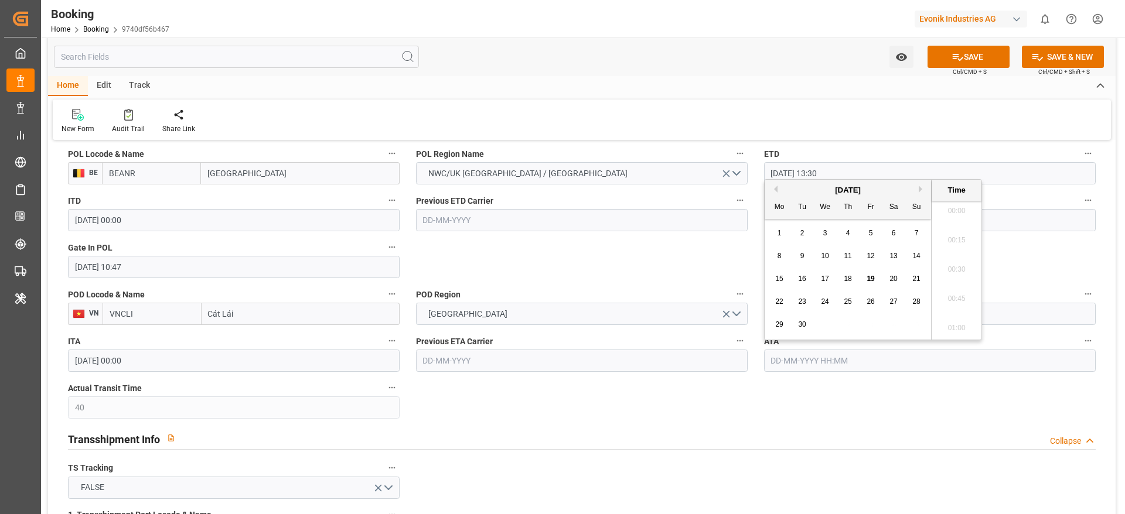
click at [1084, 346] on button "ATA" at bounding box center [1087, 340] width 15 height 15
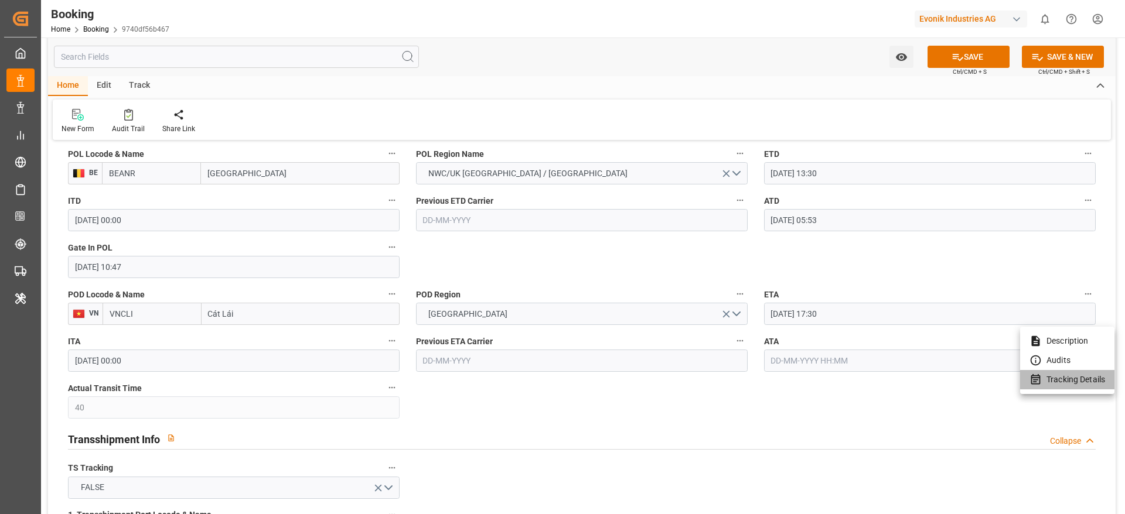
click at [1086, 380] on li "Tracking Details" at bounding box center [1067, 379] width 94 height 19
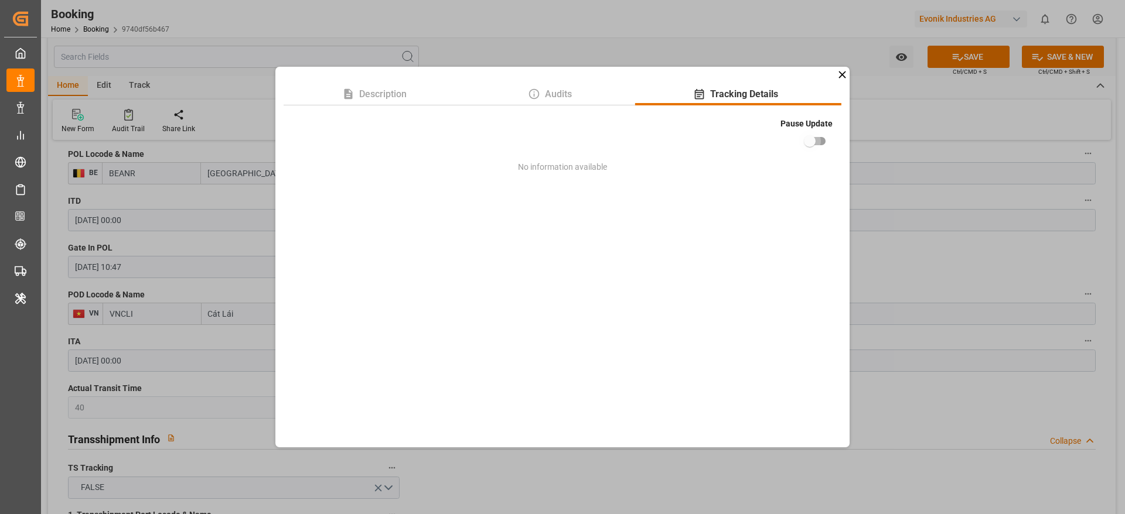
click at [813, 138] on input "checkbox" at bounding box center [809, 141] width 67 height 22
checkbox input "true"
click at [934, 265] on div "Description Audits Tracking Details Pause Update No information available" at bounding box center [562, 257] width 1125 height 514
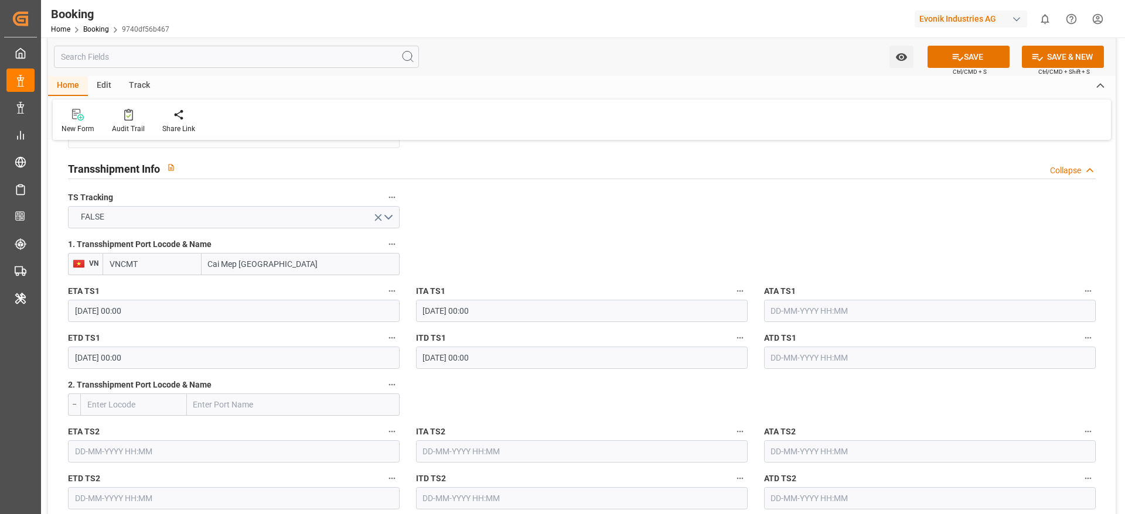
scroll to position [1247, 0]
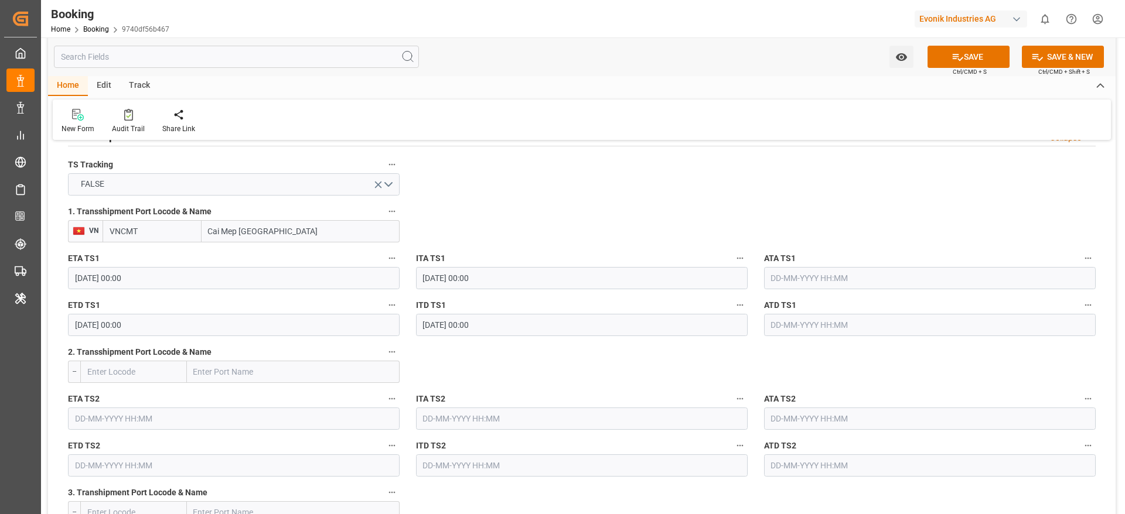
click at [849, 281] on input "text" at bounding box center [930, 278] width 332 height 22
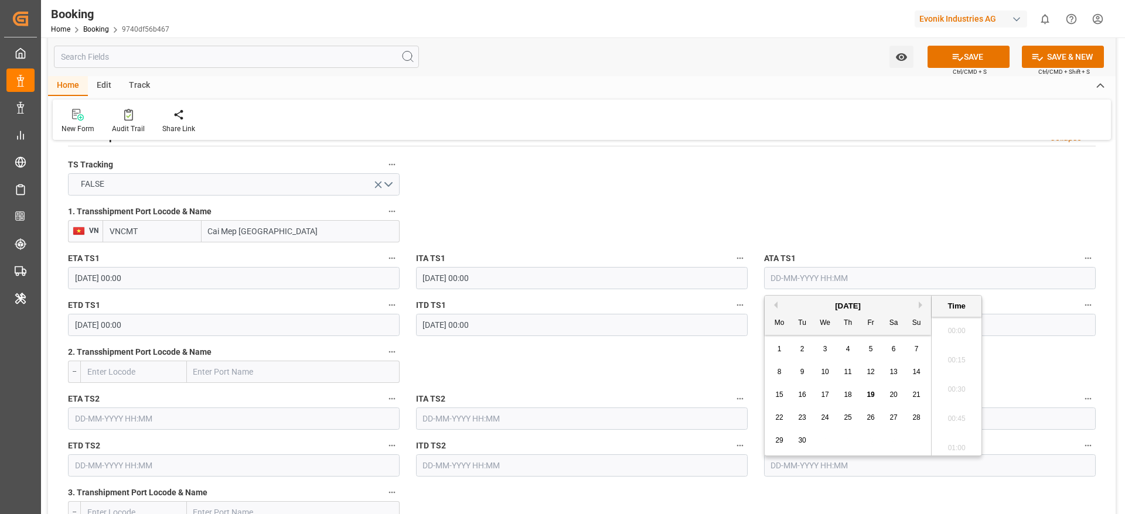
scroll to position [1966, 0]
click at [850, 371] on span "11" at bounding box center [847, 372] width 8 height 8
type input "11-09-2025 00:00"
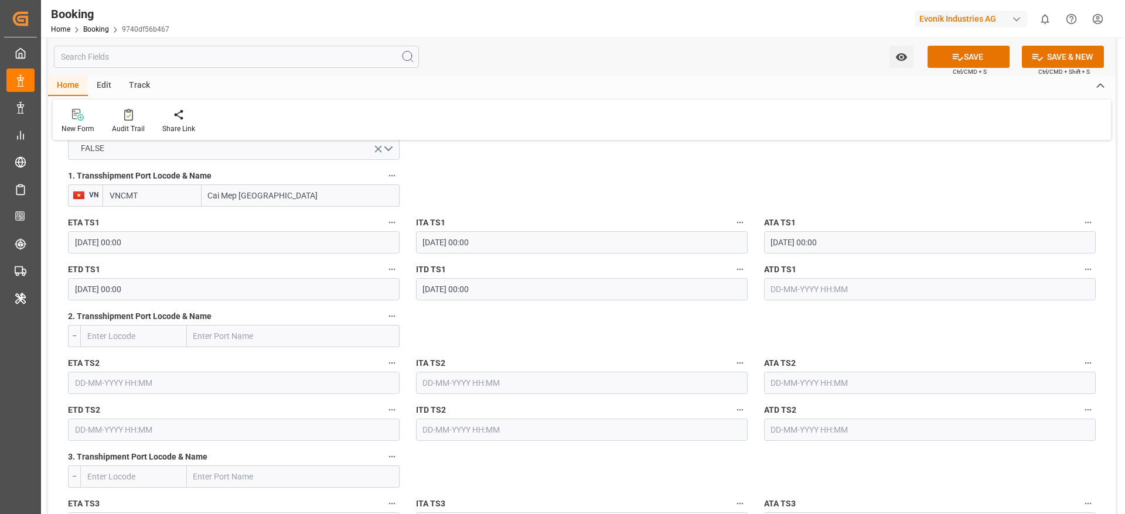
scroll to position [1284, 0]
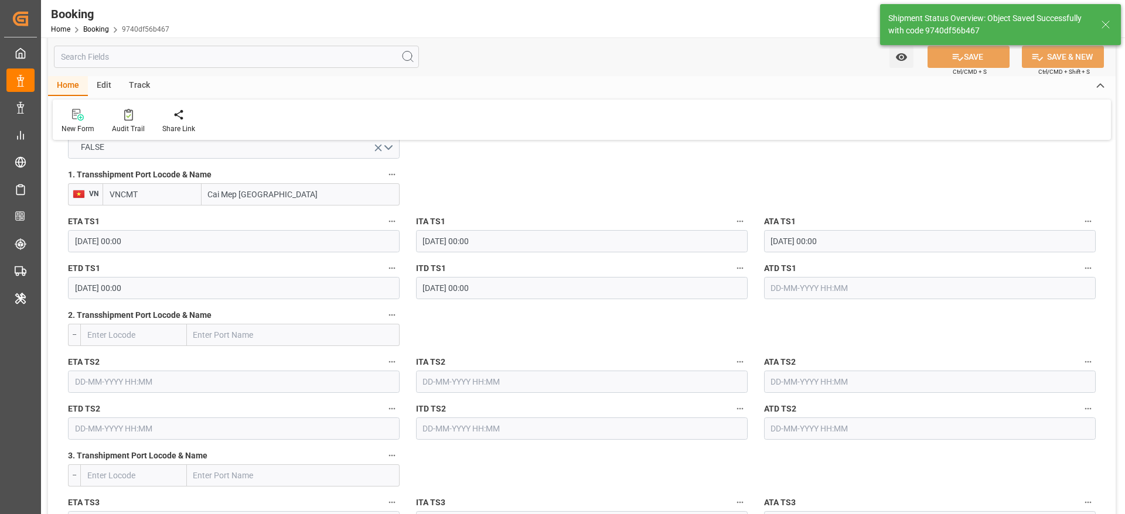
type textarea "Madhu T V"
type input "19-09-2025 11:53"
